Goal: Task Accomplishment & Management: Manage account settings

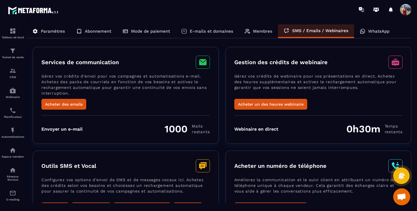
scroll to position [239, 0]
click at [376, 30] on p "WhatsApp" at bounding box center [378, 31] width 21 height 5
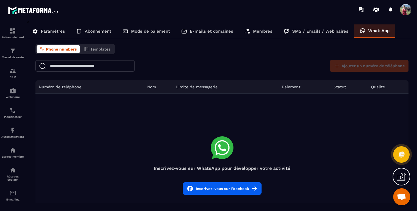
click at [132, 33] on p "Mode de paiement" at bounding box center [150, 31] width 39 height 5
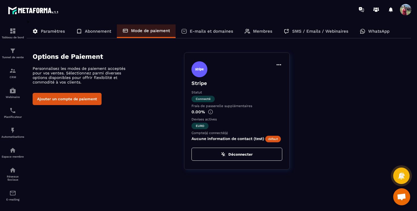
click at [125, 140] on div "Options de Paiement Personnalisez les modes de paiement acceptés pour vos vente…" at bounding box center [222, 110] width 379 height 117
click at [71, 28] on div "Paramètres" at bounding box center [94, 31] width 46 height 14
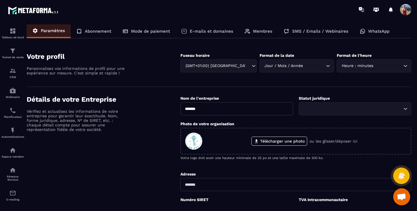
click at [198, 33] on p "E-mails et domaines" at bounding box center [211, 31] width 43 height 5
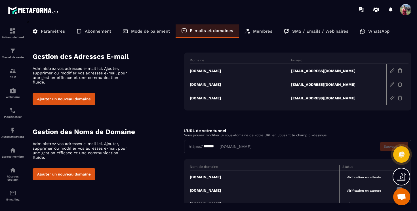
click at [168, 87] on div "Gestion des Adresses E-mail Administrez vos adresses e-mail ici. Ajouter, suppr…" at bounding box center [108, 78] width 151 height 52
click at [408, 26] on div "Paramètres Abonnement Mode de paiement E-mails et domaines Membres SMS / Emails…" at bounding box center [219, 31] width 384 height 14
click at [124, 12] on div at bounding box center [242, 9] width 350 height 19
click at [199, 71] on td "[DOMAIN_NAME]" at bounding box center [239, 71] width 98 height 14
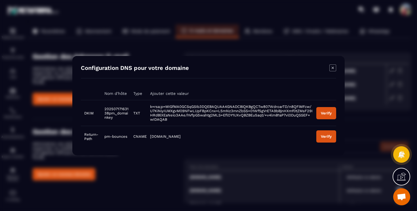
click at [323, 115] on div "Verify" at bounding box center [326, 113] width 11 height 4
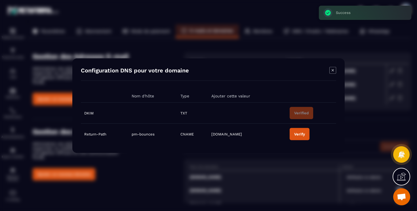
click at [304, 135] on div "Verify" at bounding box center [299, 134] width 11 height 4
click at [332, 69] on icon "Modal window" at bounding box center [332, 70] width 7 height 7
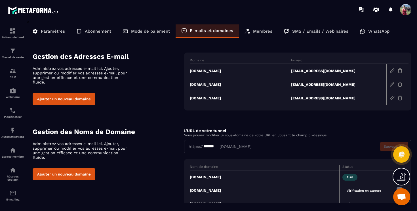
click at [170, 115] on section "Gestion des Adresses E-mail Administrez vos adresses e-mail ici. Ajouter, suppr…" at bounding box center [222, 81] width 379 height 75
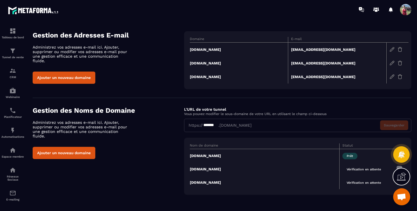
click at [211, 63] on td "[DOMAIN_NAME]" at bounding box center [239, 63] width 98 height 14
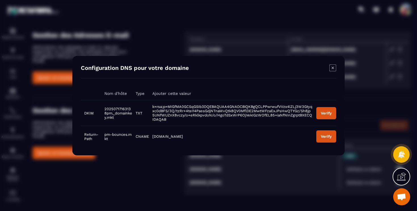
click at [327, 112] on div "Verify" at bounding box center [326, 113] width 11 height 4
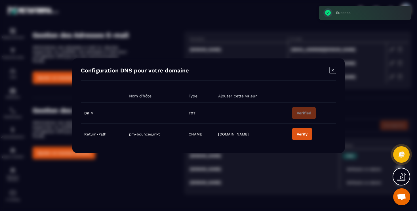
click at [305, 132] on div "Verify" at bounding box center [302, 134] width 11 height 4
click at [332, 69] on icon "Modal window" at bounding box center [332, 70] width 7 height 7
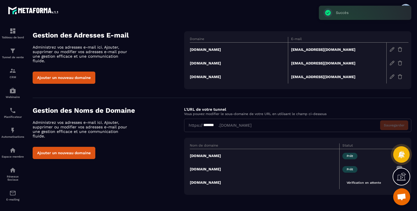
click at [204, 183] on td "[DOMAIN_NAME]" at bounding box center [264, 182] width 149 height 13
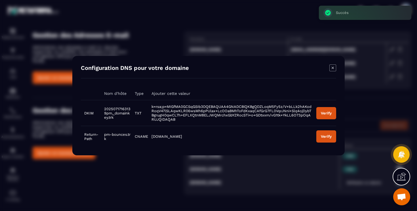
click at [322, 109] on button "Verify" at bounding box center [326, 113] width 20 height 12
click at [329, 135] on div "Verify" at bounding box center [326, 136] width 11 height 4
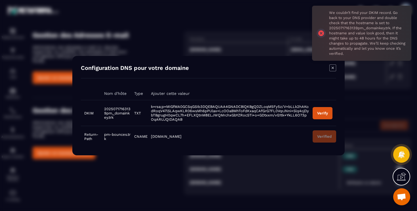
click at [287, 142] on td "[DOMAIN_NAME]" at bounding box center [229, 136] width 162 height 21
click at [282, 105] on span "k=rsa;p=MIGfMA0GCSqGSIb3DQEBAQUAA4GNADCBiQKBgQDZLoqM5Fy5z/V+bLLk2hAKodRoqV47lSL…" at bounding box center [230, 112] width 158 height 17
click at [324, 113] on div "Verify" at bounding box center [322, 113] width 11 height 4
click at [334, 68] on icon "Modal window" at bounding box center [332, 67] width 7 height 7
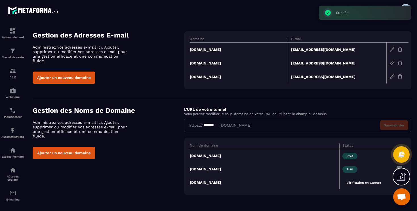
click at [165, 136] on div "Gestion des Noms de Domaine Administrez vos adresses e-mail ici. Ajouter, suppr…" at bounding box center [108, 132] width 151 height 52
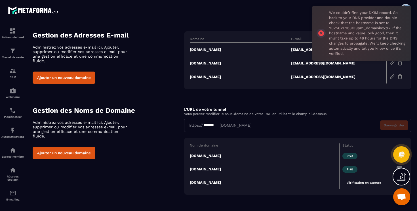
click at [171, 185] on div "Gestion des Noms de Domaine Administrez vos adresses e-mail ici. Ajouter, suppr…" at bounding box center [222, 150] width 379 height 88
click at [208, 182] on td "[DOMAIN_NAME]" at bounding box center [264, 182] width 149 height 13
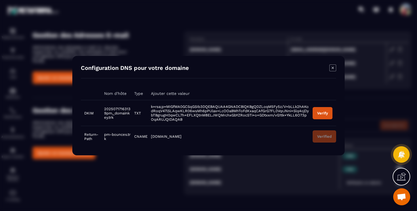
click at [324, 111] on div "Verify" at bounding box center [322, 113] width 11 height 4
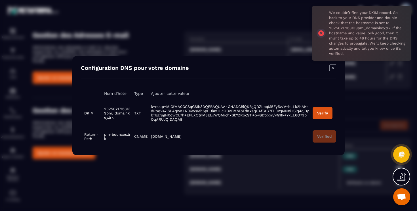
click at [334, 66] on icon "Modal window" at bounding box center [332, 67] width 7 height 7
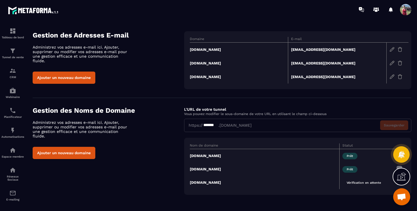
click at [163, 180] on div "Gestion des Noms de Domaine Administrez vos adresses e-mail ici. Ajouter, suppr…" at bounding box center [222, 150] width 379 height 88
click at [203, 183] on td "[DOMAIN_NAME]" at bounding box center [264, 182] width 149 height 13
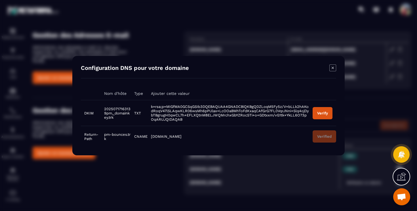
click at [325, 114] on div "Verify" at bounding box center [322, 113] width 11 height 4
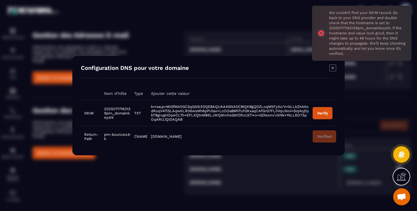
click at [333, 69] on icon "Modal window" at bounding box center [332, 67] width 7 height 7
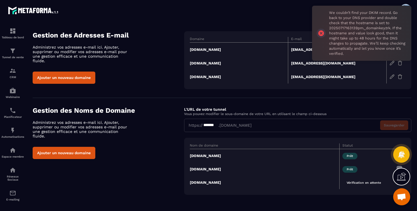
click at [150, 147] on div "Ajouter un nouveau domaine" at bounding box center [108, 153] width 151 height 12
